Goal: Complete application form

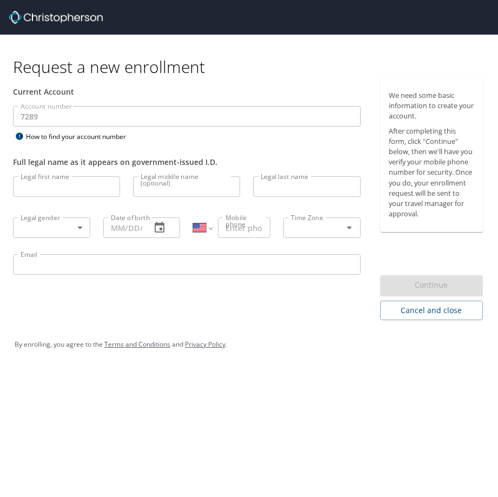
select select "US"
click at [58, 191] on input "Legal first name" at bounding box center [66, 186] width 107 height 21
type input "Brian"
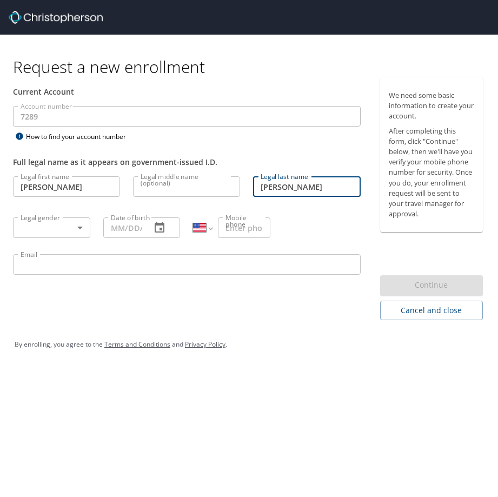
type input "Mclean"
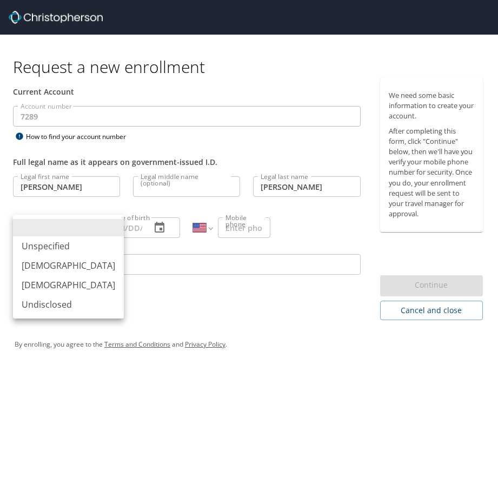
click at [79, 227] on body "Request a new enrollment Current Account Account number 7289 Account number How…" at bounding box center [249, 248] width 498 height 497
click at [42, 266] on li "Male" at bounding box center [68, 265] width 111 height 19
type input "Male"
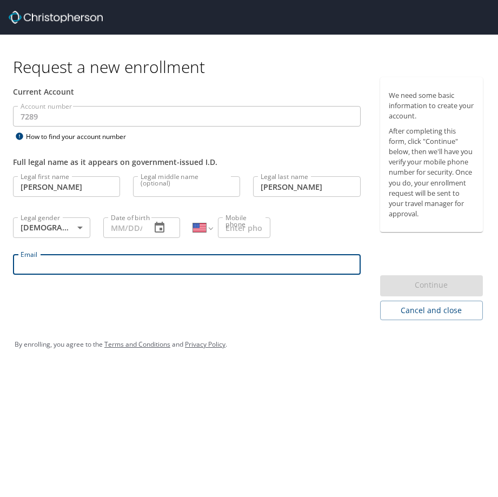
click at [77, 262] on input "Email" at bounding box center [187, 264] width 348 height 21
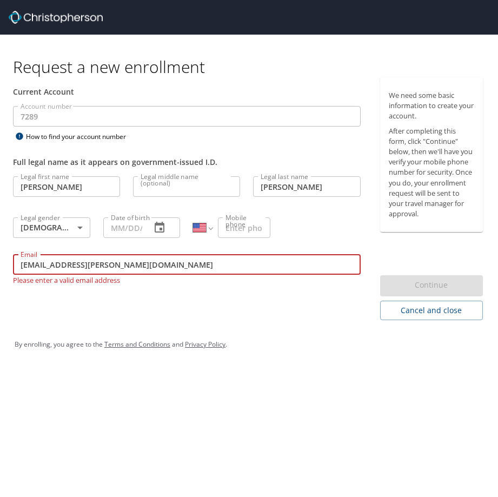
type input "Bria.Mclean@astronics.com"
click at [277, 296] on div "Current Account Account number 7289 Account number How to find your account num…" at bounding box center [187, 198] width 374 height 243
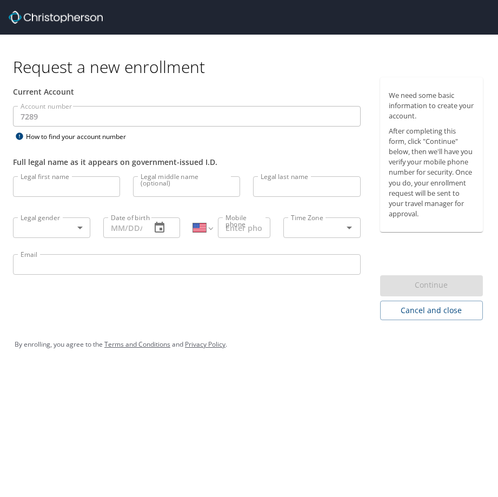
select select "US"
